Goal: Task Accomplishment & Management: Manage account settings

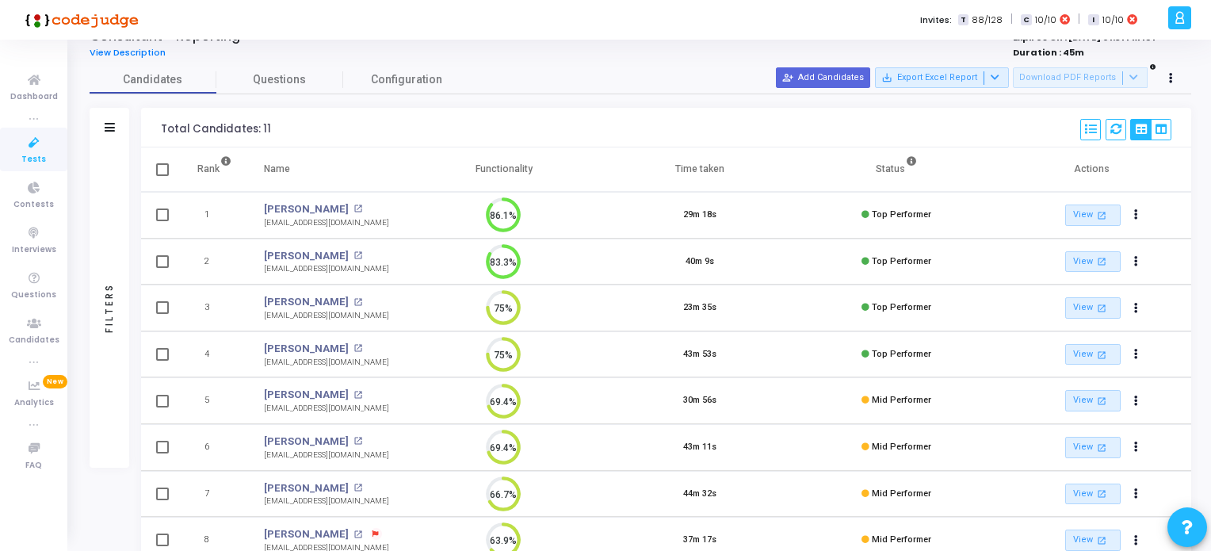
scroll to position [37, 0]
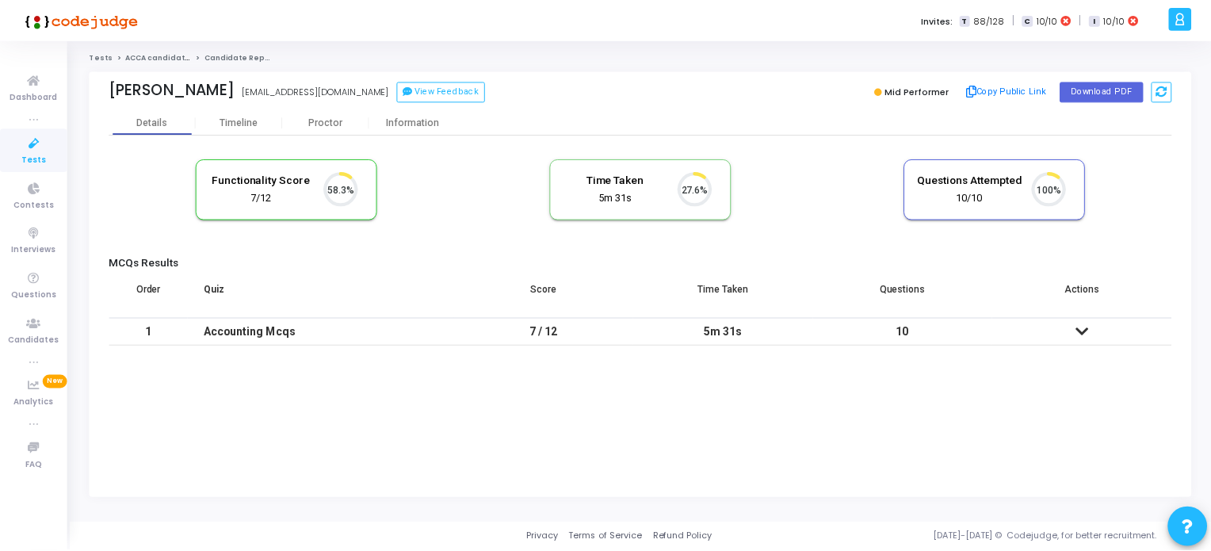
scroll to position [32, 40]
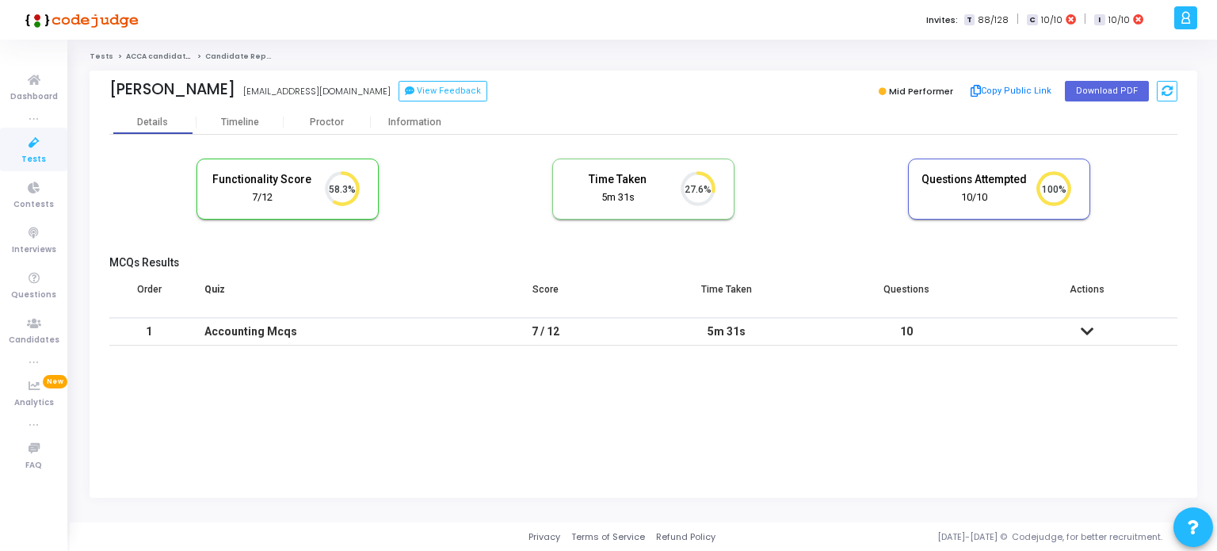
click at [1089, 333] on icon at bounding box center [1087, 331] width 13 height 11
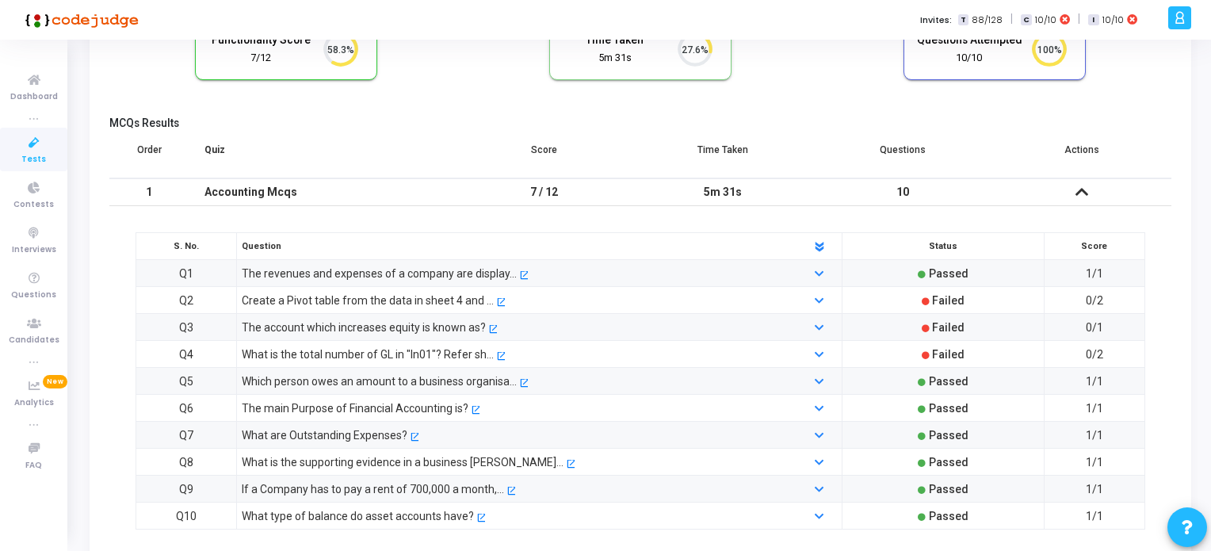
scroll to position [235, 0]
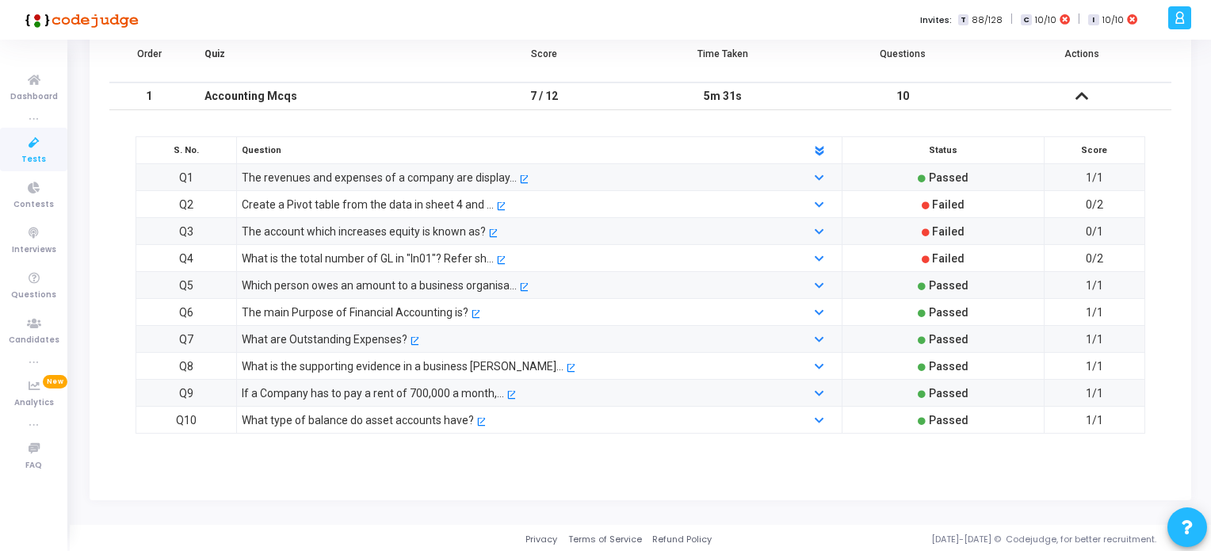
click at [411, 259] on div "What is the total number of GL in "In01"? Refer sh..." at bounding box center [368, 258] width 252 height 17
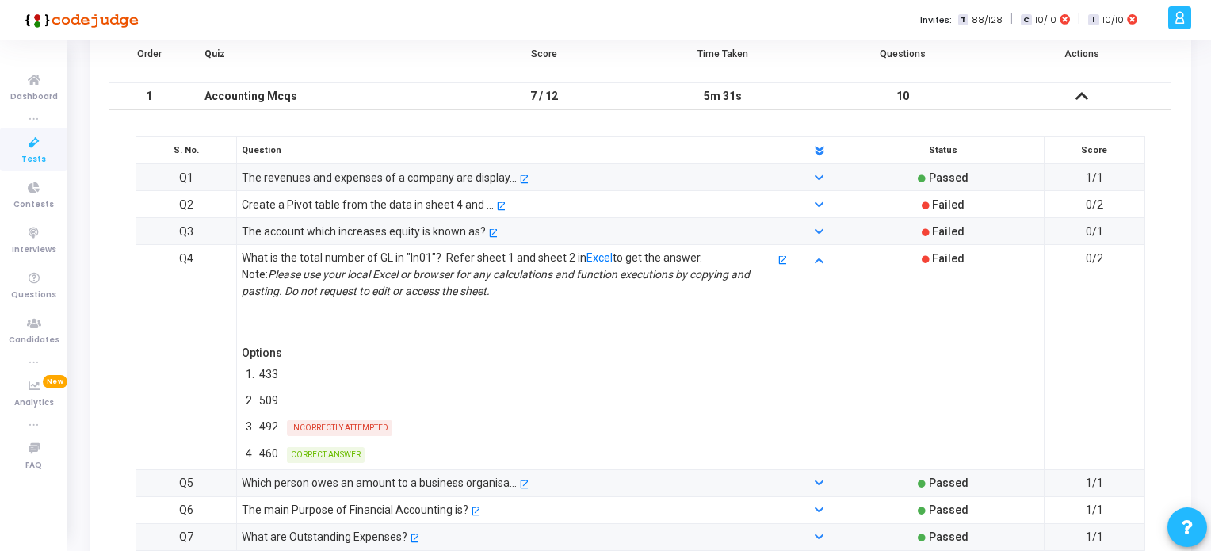
click at [394, 204] on div "Create a Pivot table from the data in sheet 4 and ..." at bounding box center [368, 204] width 252 height 17
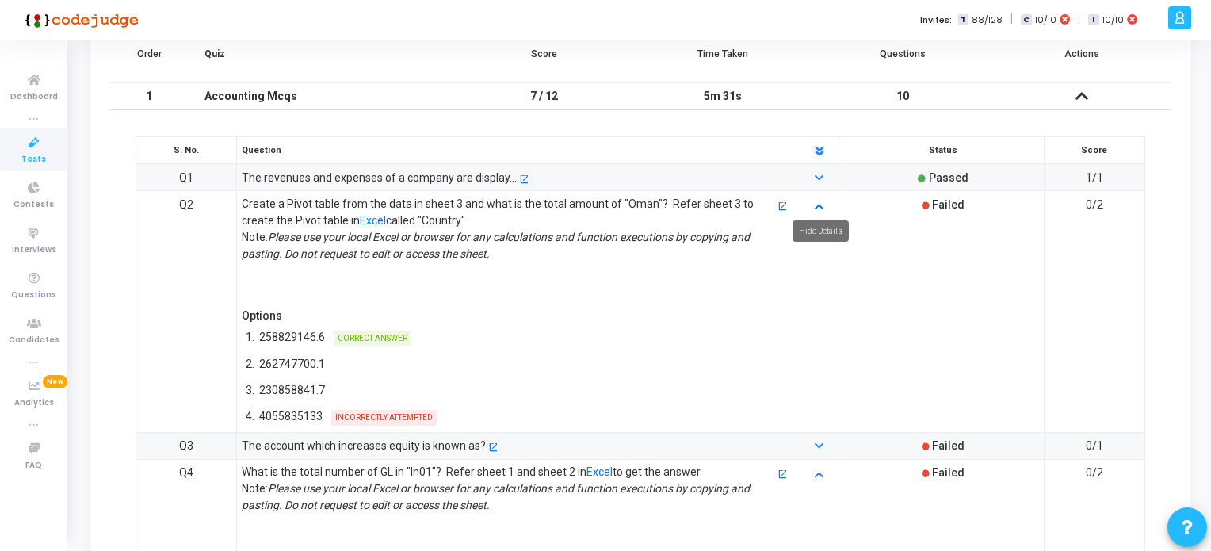
click at [822, 202] on icon at bounding box center [818, 205] width 9 height 10
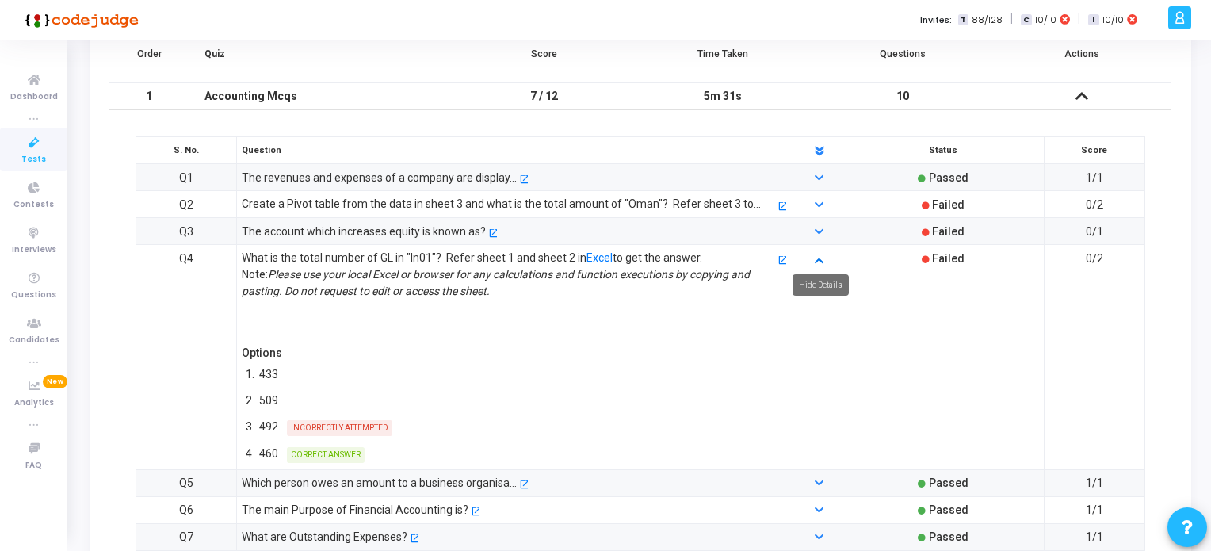
click at [820, 258] on icon at bounding box center [818, 259] width 9 height 10
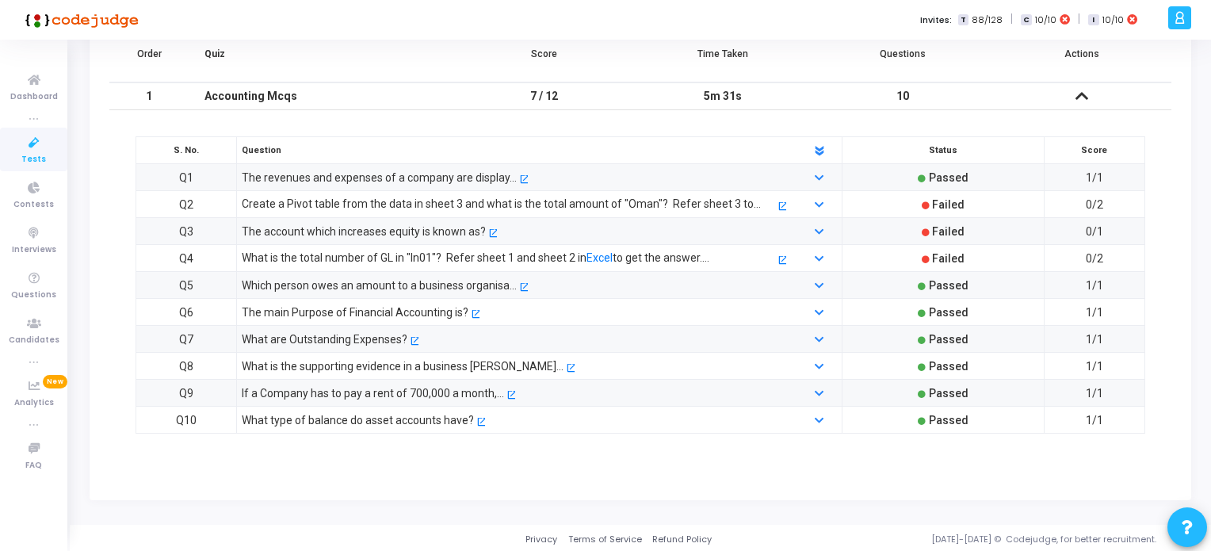
click at [33, 153] on span "Tests" at bounding box center [33, 159] width 25 height 13
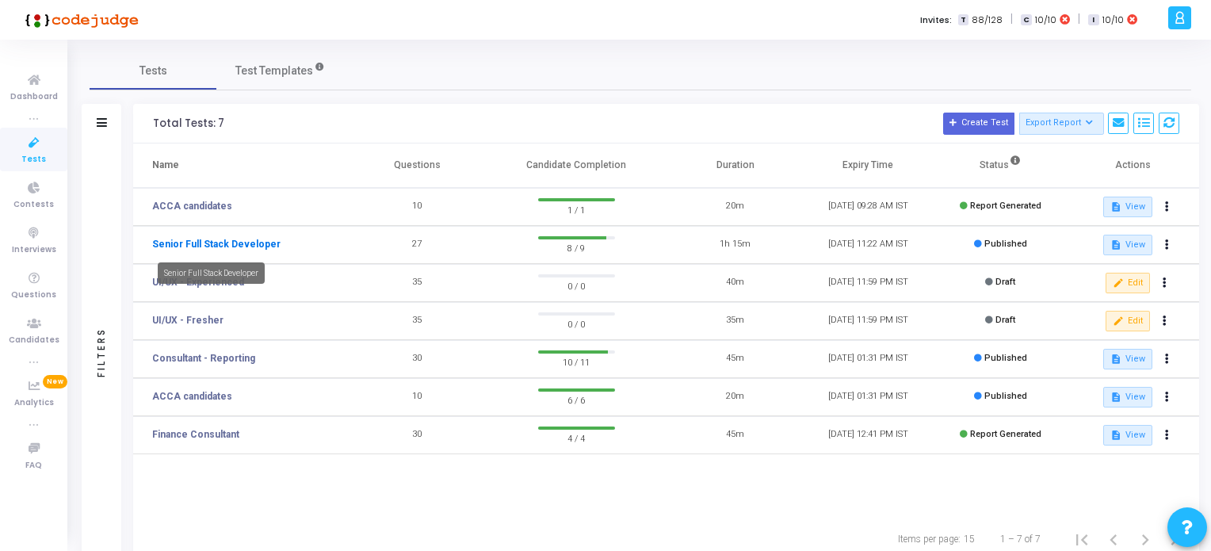
click at [222, 244] on link "Senior Full Stack Developer" at bounding box center [216, 244] width 128 height 14
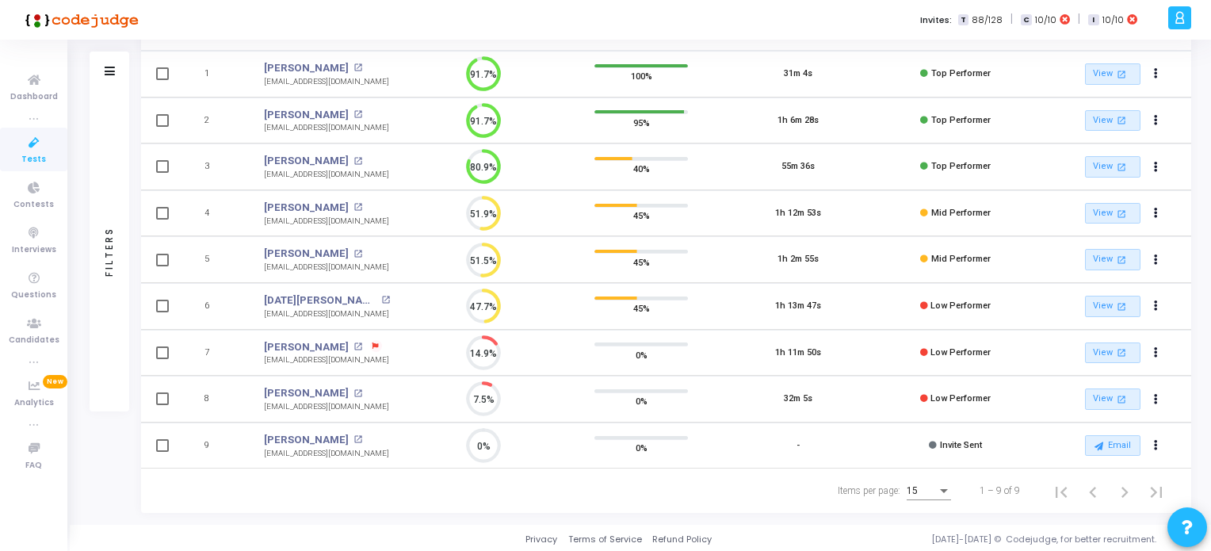
click at [29, 156] on span "Tests" at bounding box center [33, 159] width 25 height 13
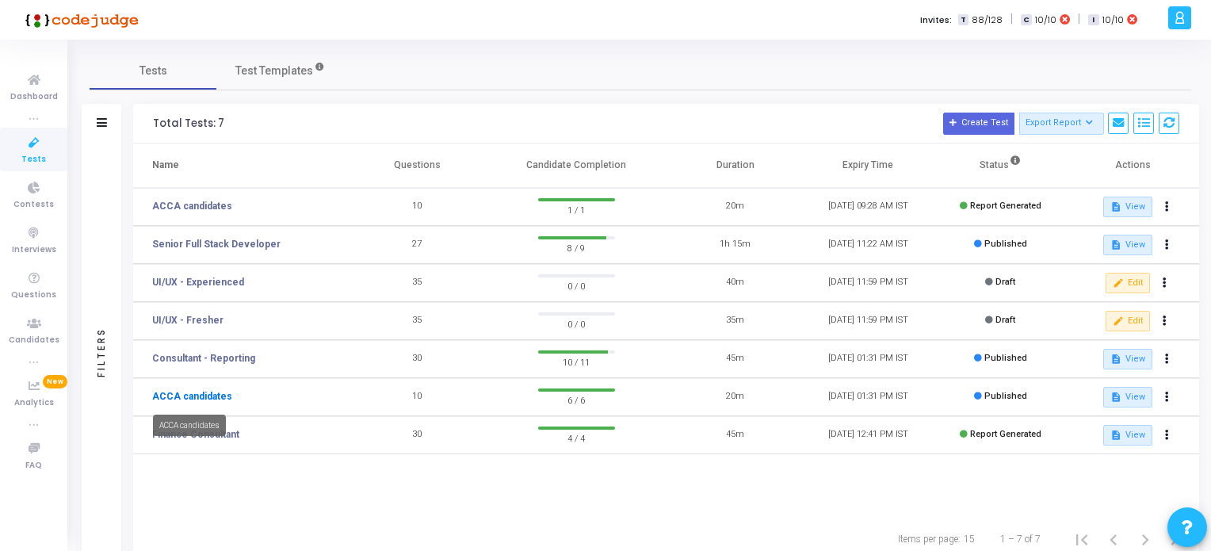
click at [198, 393] on link "ACCA candidates" at bounding box center [192, 396] width 80 height 14
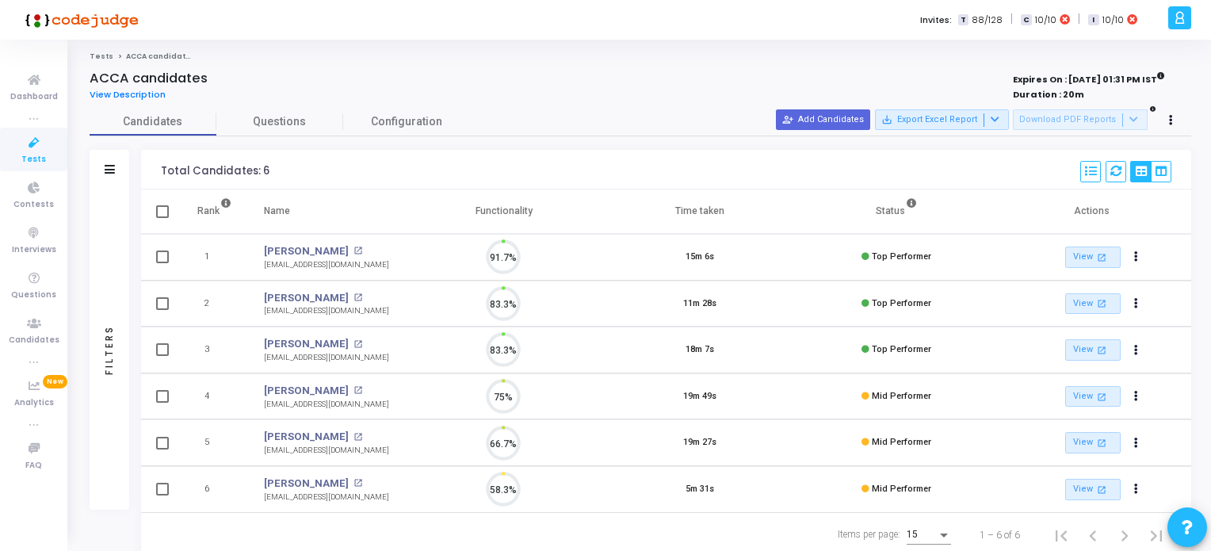
scroll to position [32, 40]
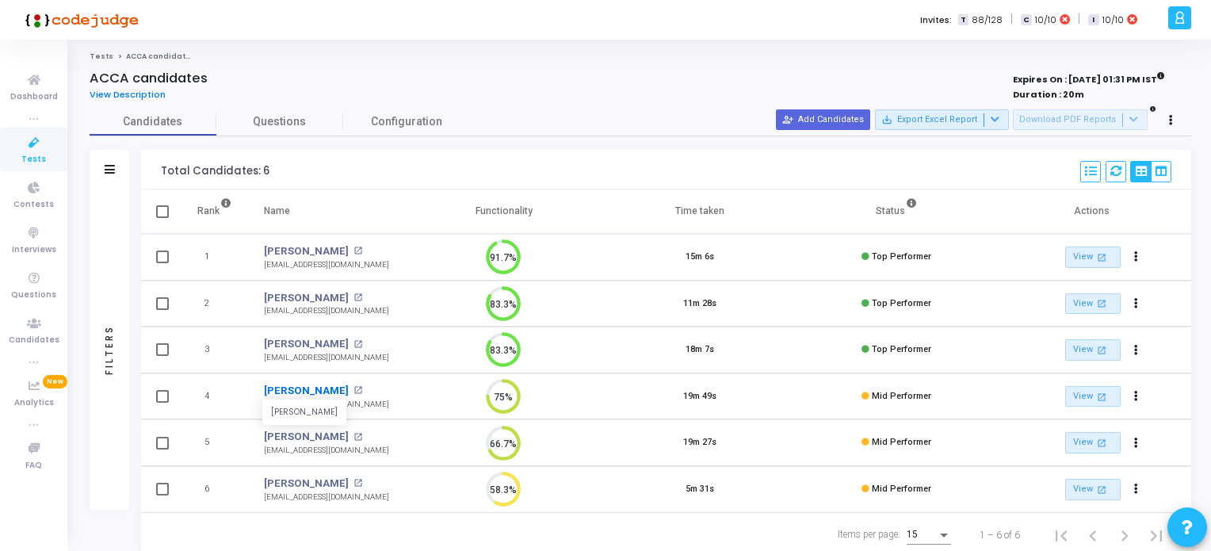
click at [314, 385] on link "[PERSON_NAME]" at bounding box center [306, 391] width 85 height 16
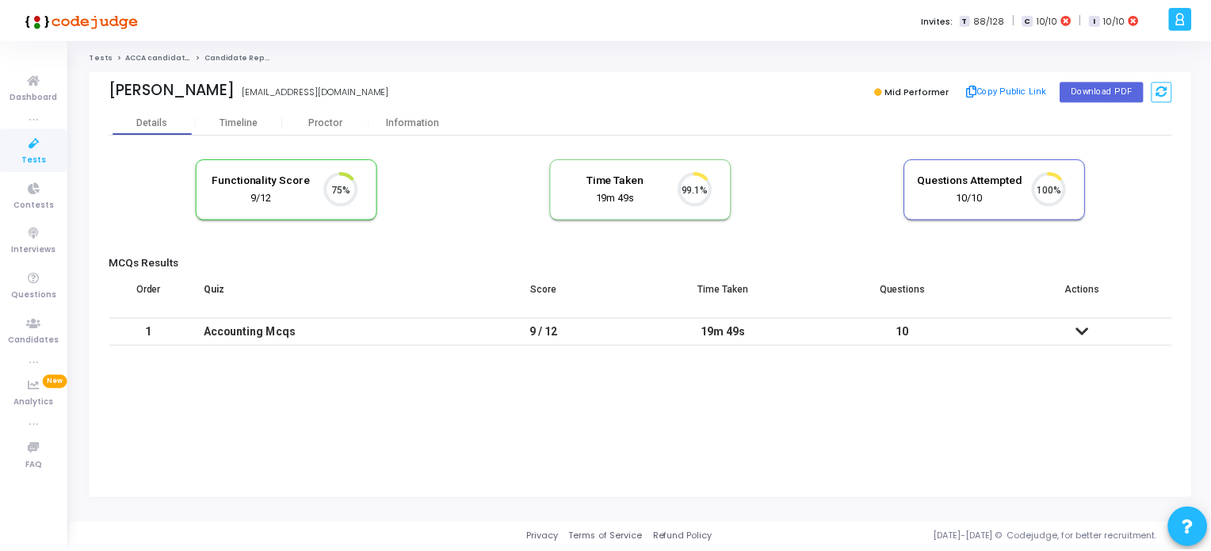
scroll to position [32, 40]
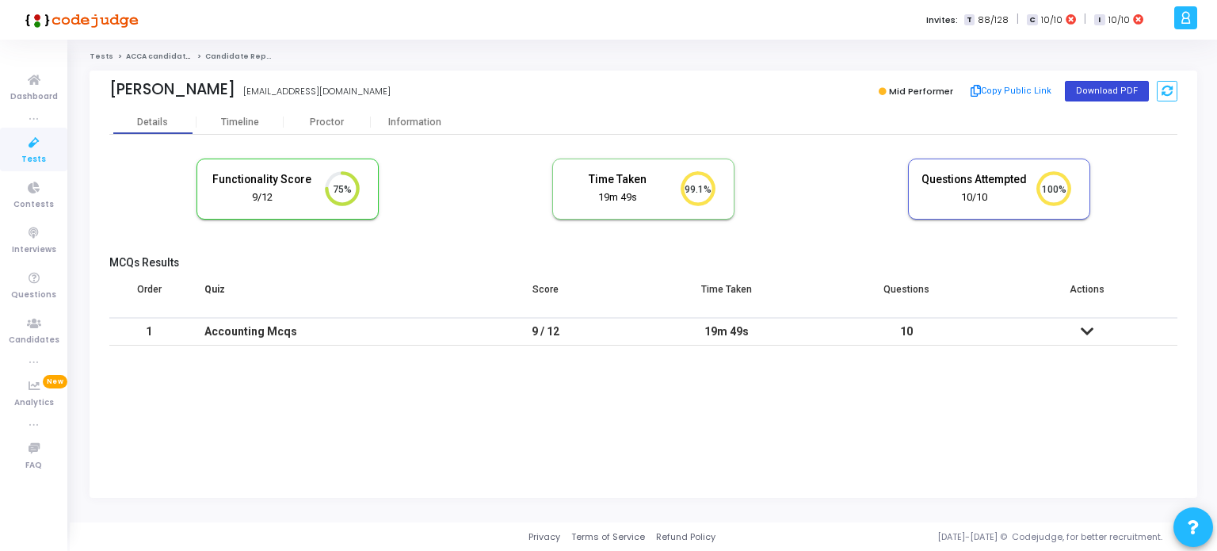
click at [1095, 91] on button "Download PDF" at bounding box center [1107, 91] width 84 height 21
click at [34, 162] on span "Tests" at bounding box center [33, 159] width 25 height 13
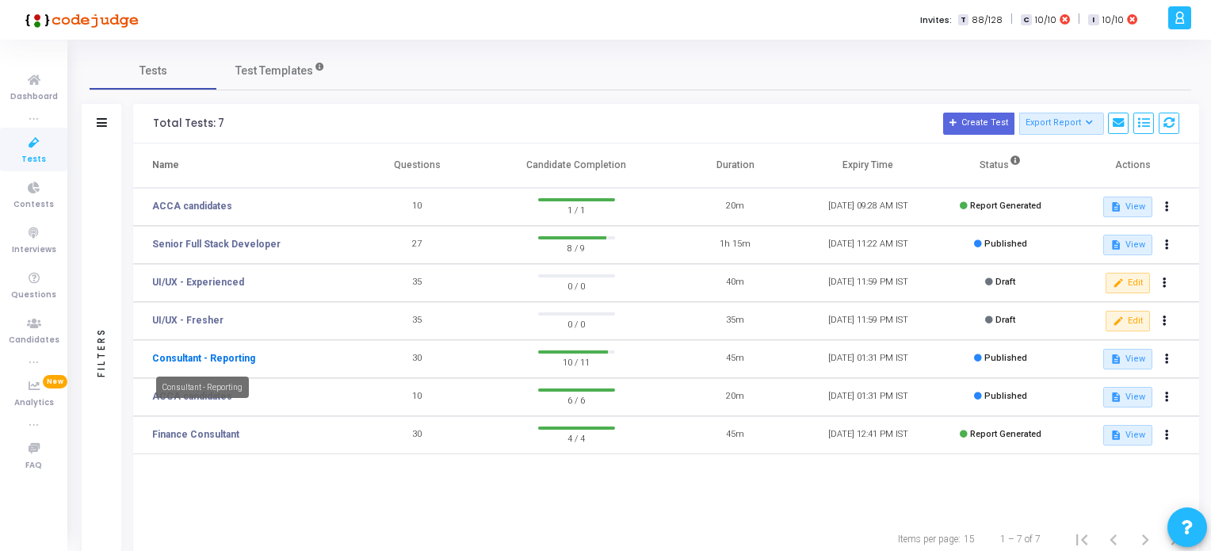
click at [238, 353] on link "Consultant - Reporting" at bounding box center [203, 358] width 103 height 14
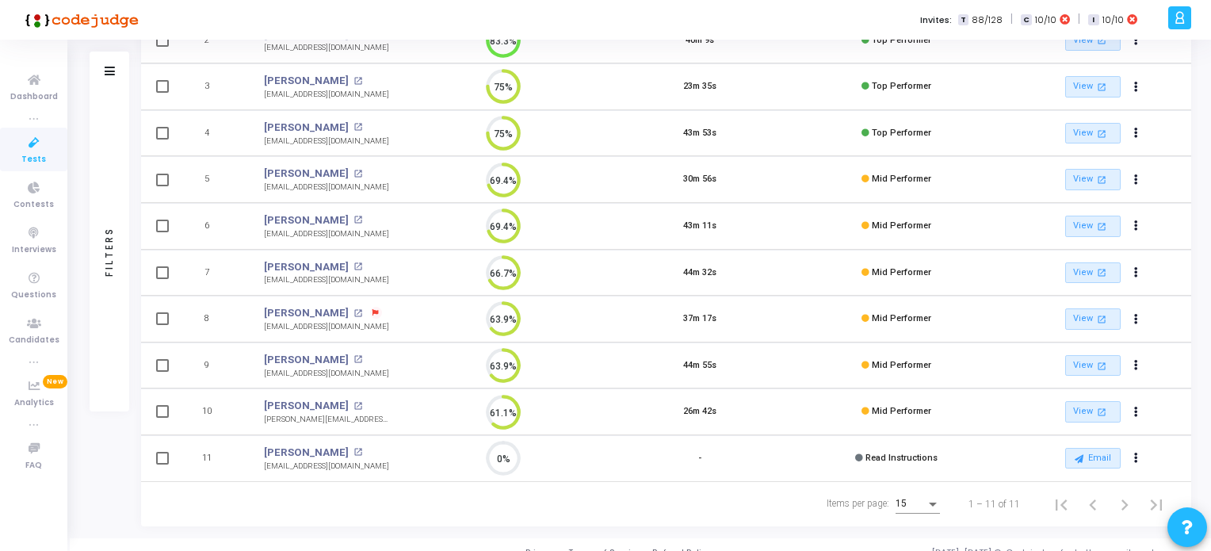
scroll to position [275, 0]
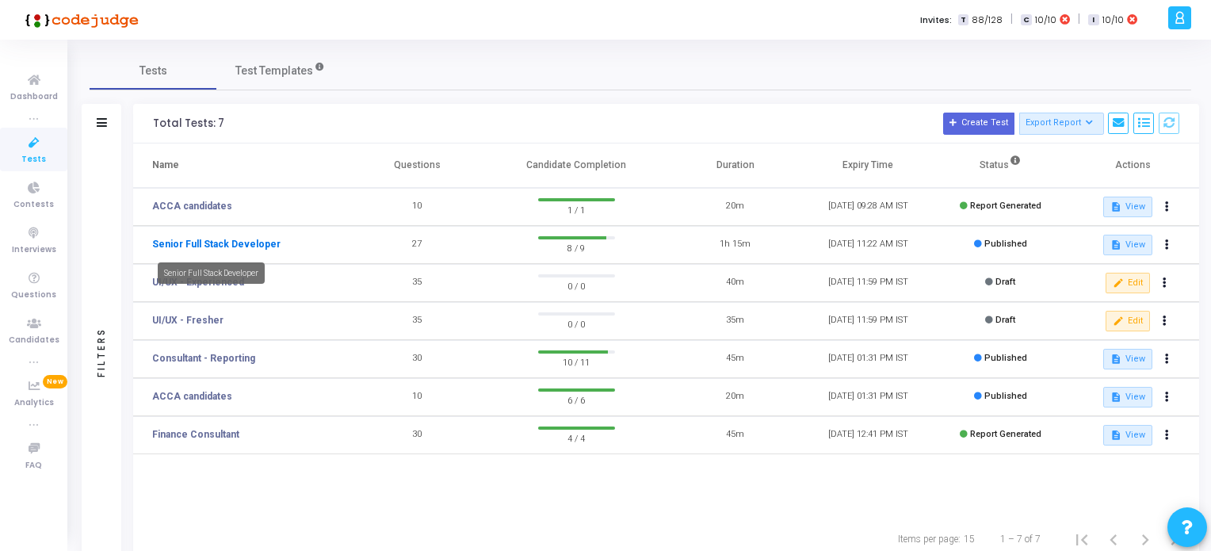
click at [229, 243] on link "Senior Full Stack Developer" at bounding box center [216, 244] width 128 height 14
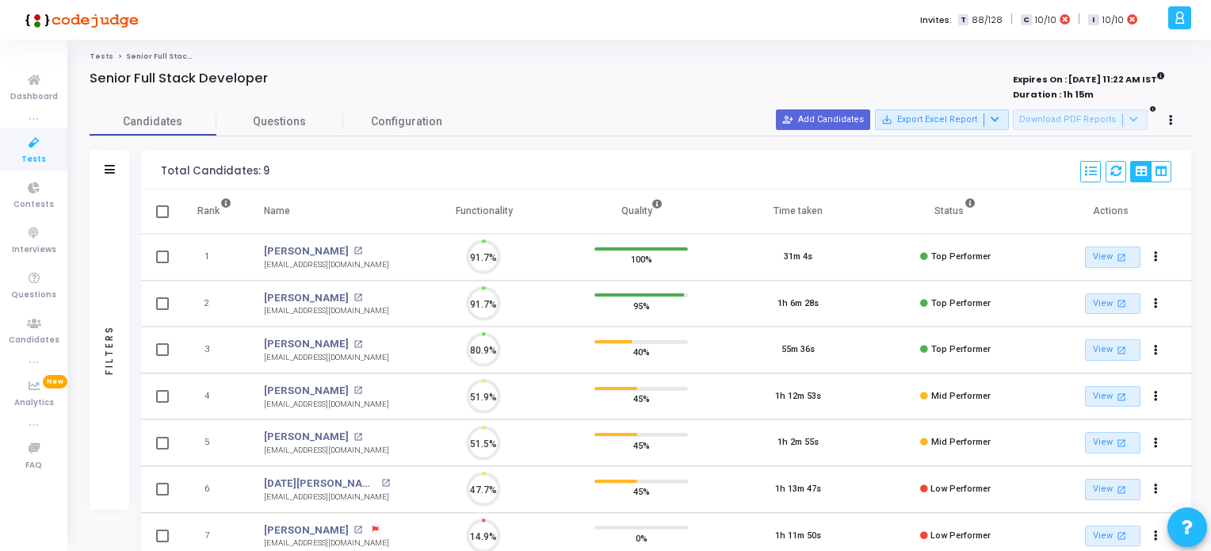
scroll to position [32, 40]
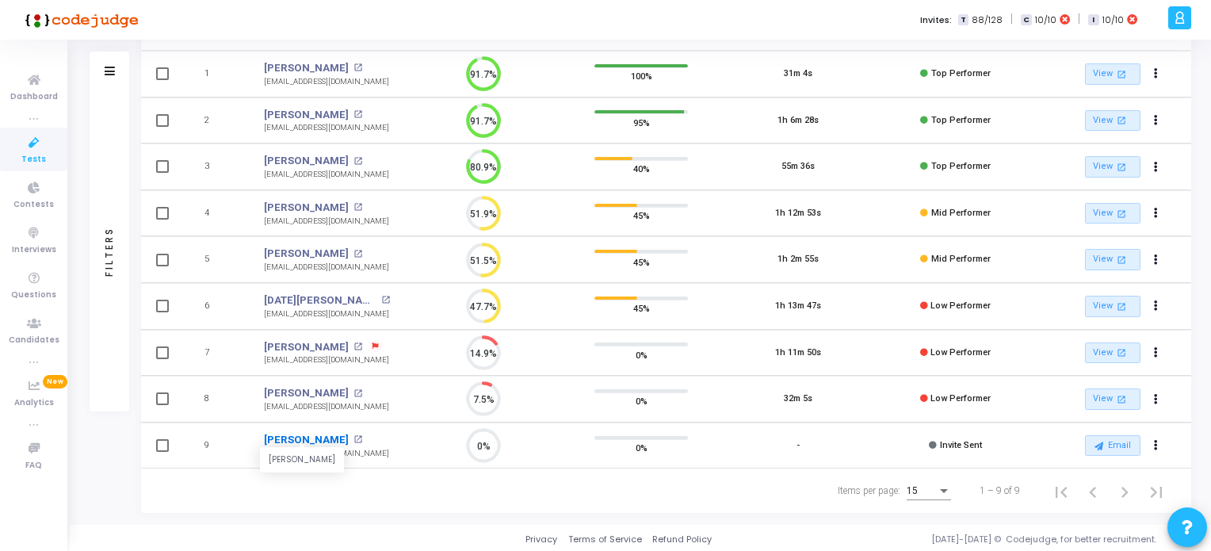
click at [297, 435] on link "[PERSON_NAME]" at bounding box center [306, 440] width 85 height 16
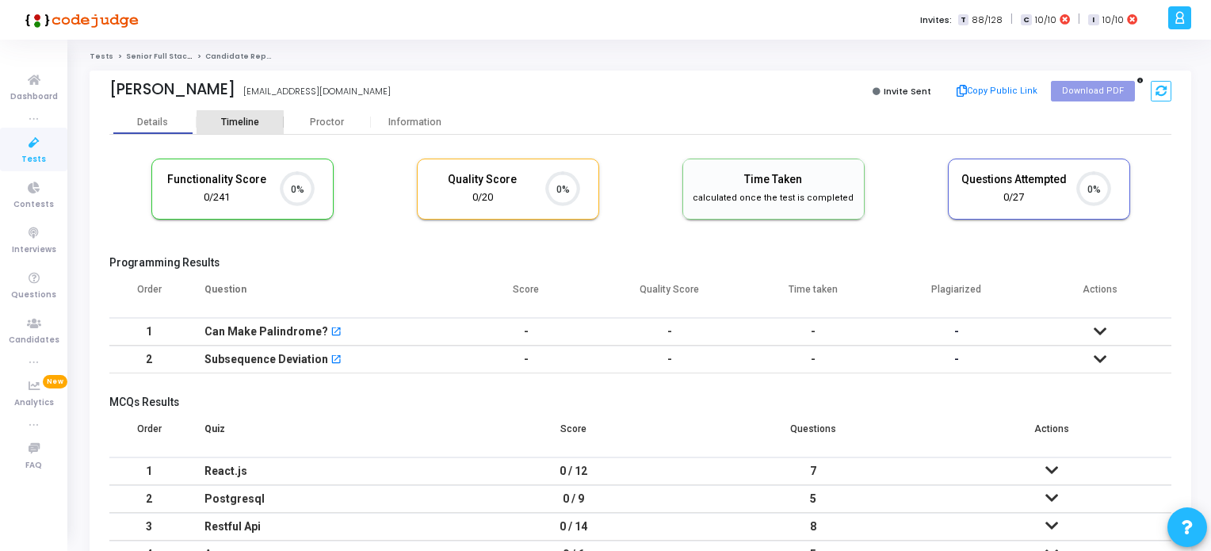
click at [239, 123] on div "Timeline" at bounding box center [240, 122] width 38 height 12
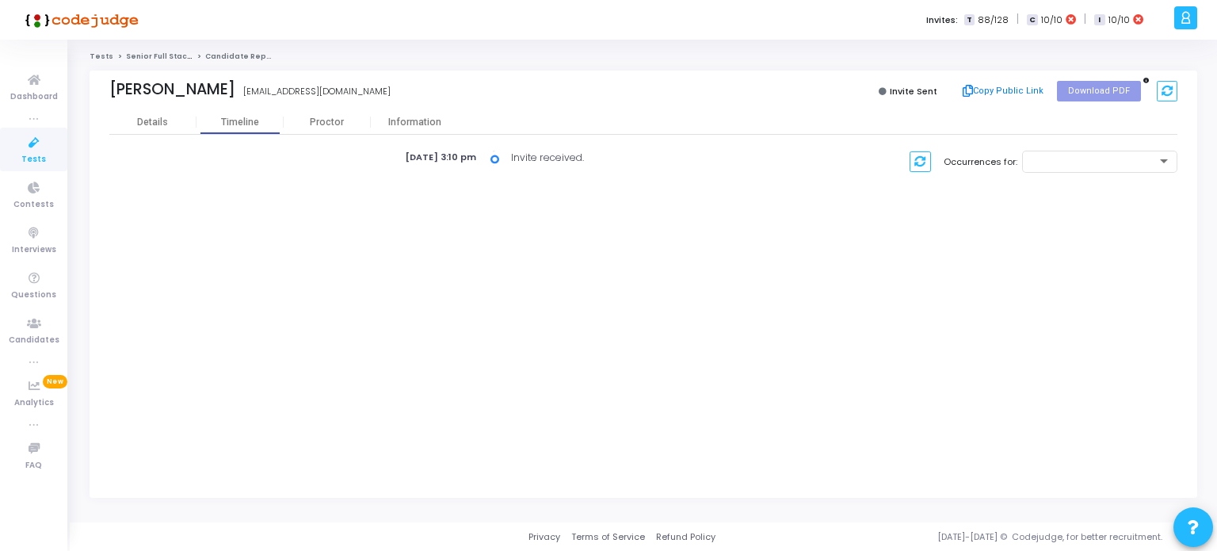
click at [34, 147] on icon at bounding box center [33, 143] width 33 height 20
